Goal: Check status: Check status

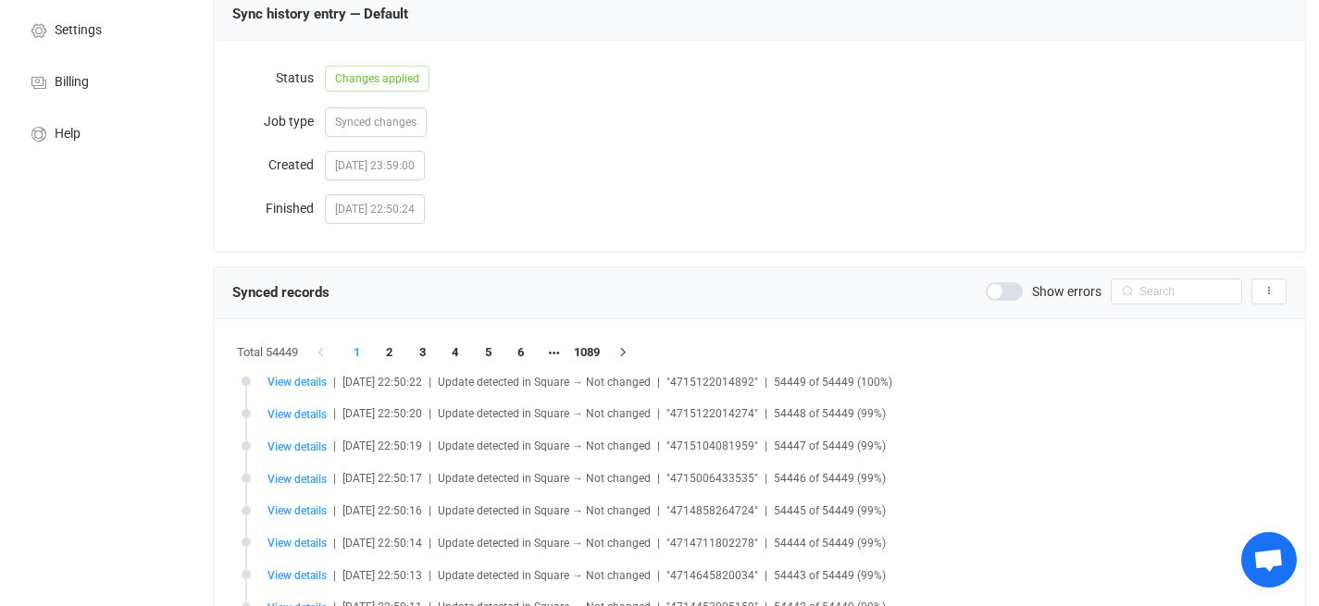
scroll to position [1067, 0]
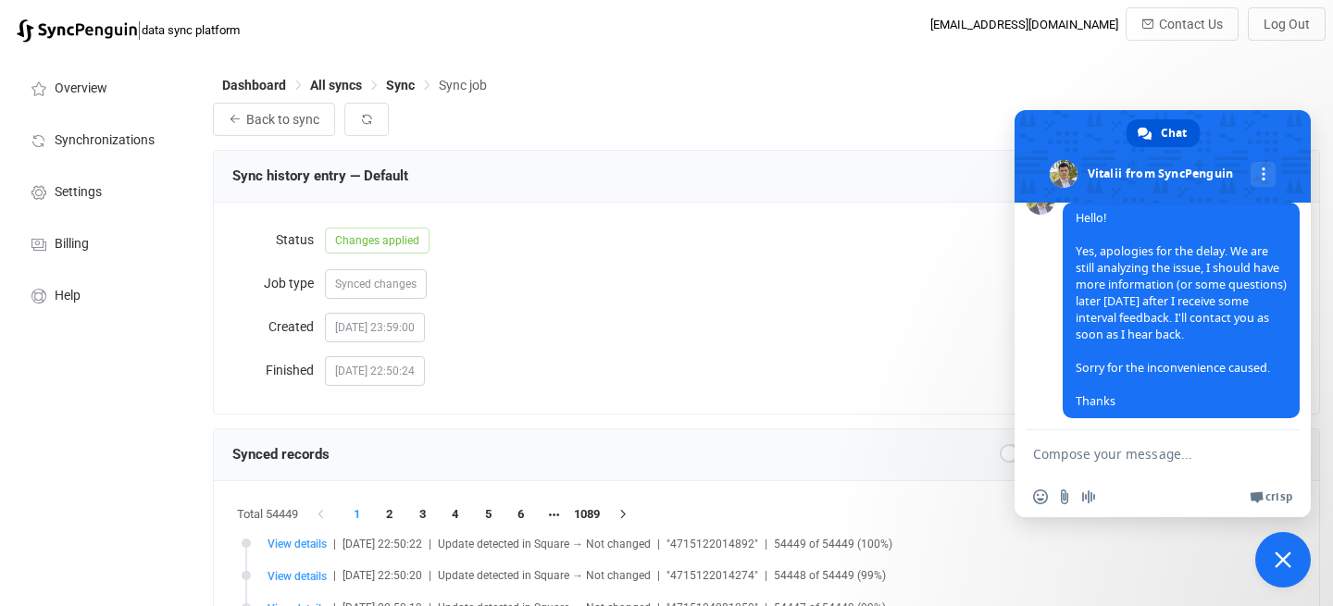
scroll to position [1303, 0]
